Goal: Navigation & Orientation: Find specific page/section

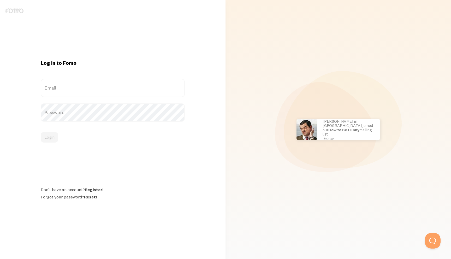
click at [13, 12] on img at bounding box center [14, 10] width 19 height 5
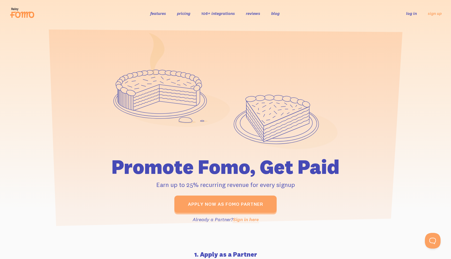
click at [244, 219] on link "Sign in here" at bounding box center [246, 219] width 26 height 6
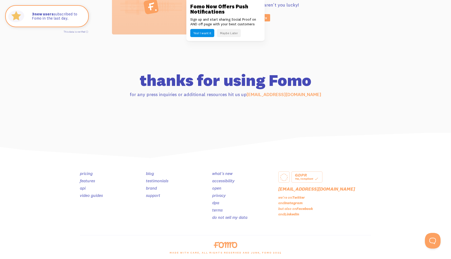
scroll to position [481, 0]
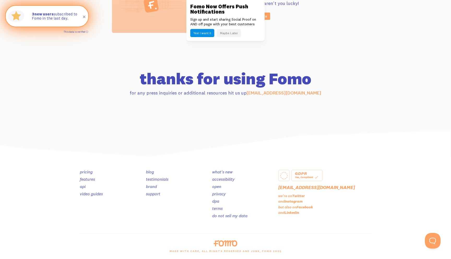
click at [86, 31] on link "This data is verified ⓘ" at bounding box center [76, 31] width 25 height 3
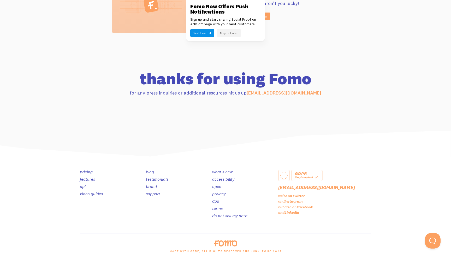
click at [233, 37] on button "Maybe Later" at bounding box center [229, 33] width 24 height 8
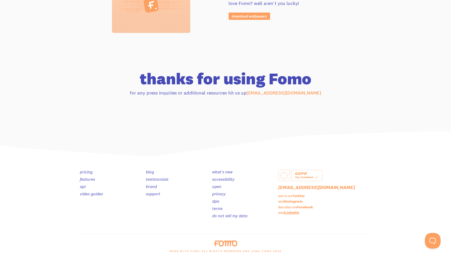
click at [295, 210] on link "LinkedIn" at bounding box center [291, 212] width 15 height 5
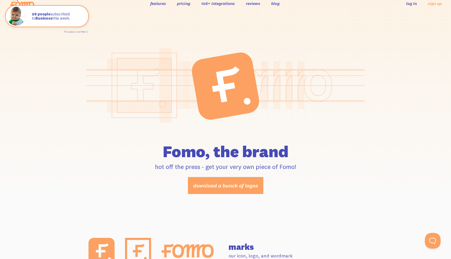
scroll to position [0, 0]
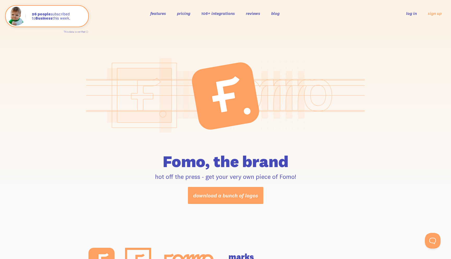
click at [228, 11] on link "106+ integrations" at bounding box center [218, 13] width 34 height 5
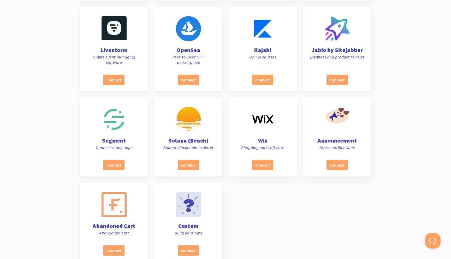
scroll to position [2250, 0]
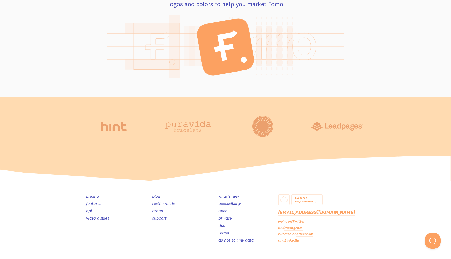
scroll to position [785, 0]
